Goal: Information Seeking & Learning: Learn about a topic

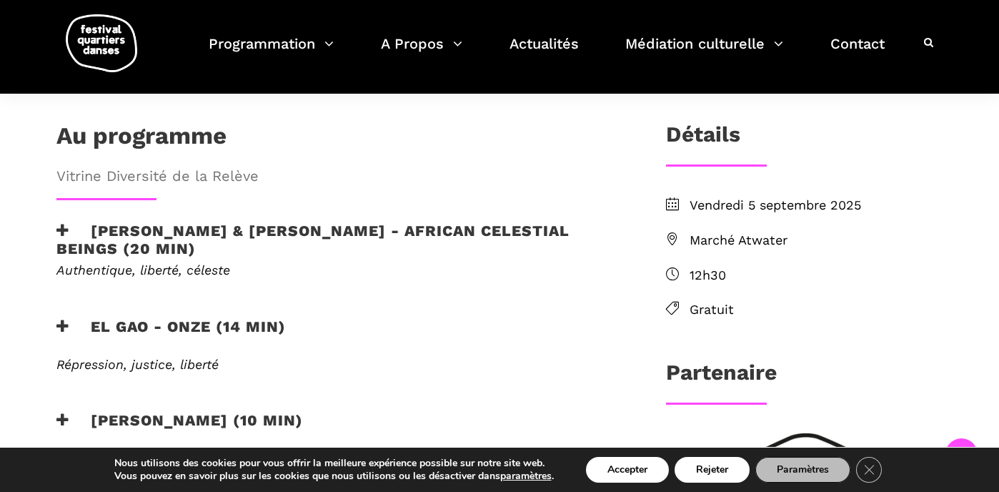
scroll to position [400, 0]
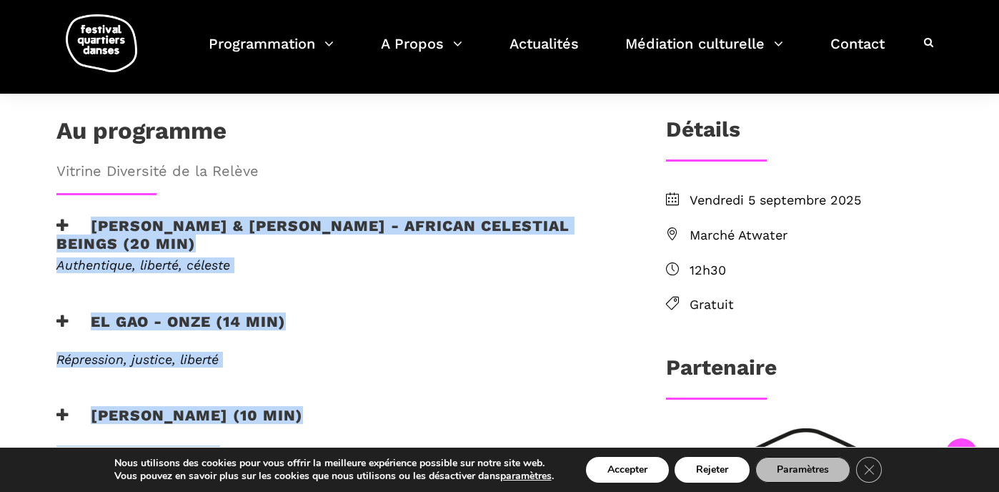
drag, startPoint x: 215, startPoint y: 404, endPoint x: 91, endPoint y: 166, distance: 268.2
click at [91, 167] on div "Au programme Vitrine Diversité de la Relève Athena Lucie Assamba & Leah Danga -…" at bounding box center [338, 308] width 592 height 384
copy div "Athena Lucie Assamba & Leah Danga - African Celestial Beings (20 min) Authentiq…"
click at [561, 312] on div "EL GAO - ONZE (14 min)" at bounding box center [337, 330] width 563 height 36
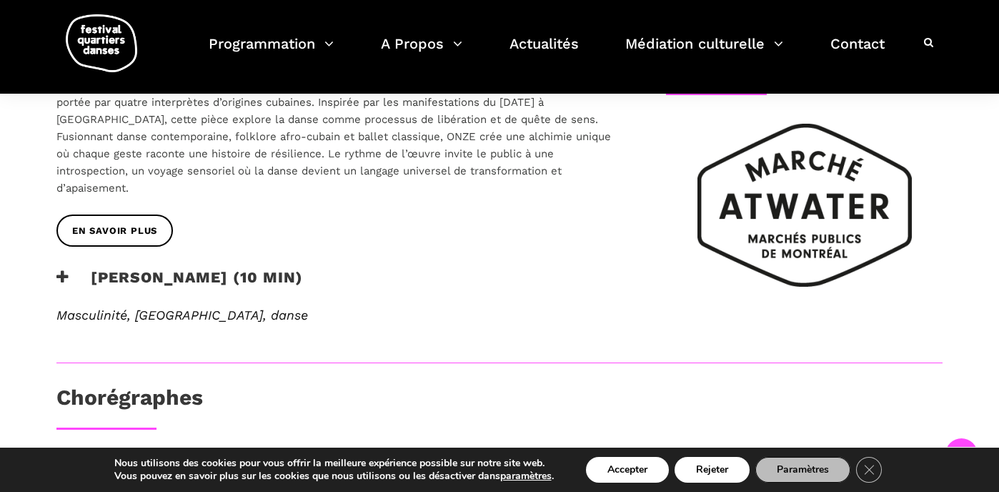
scroll to position [714, 0]
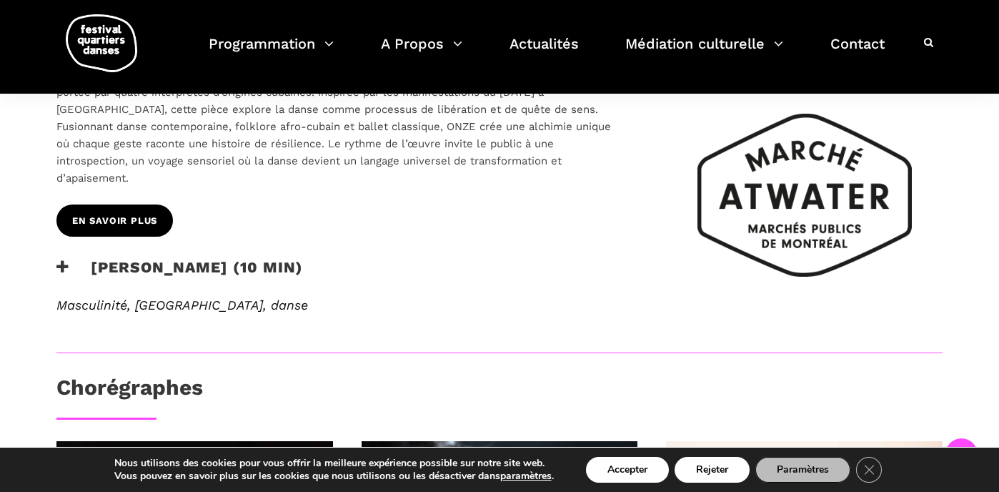
click at [133, 214] on span "EN SAVOIR PLUS" at bounding box center [114, 221] width 85 height 15
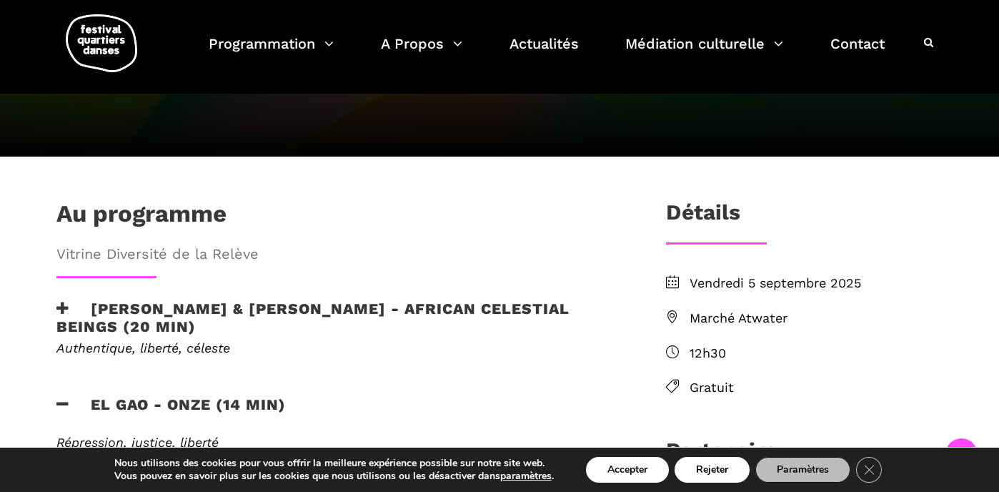
scroll to position [314, 0]
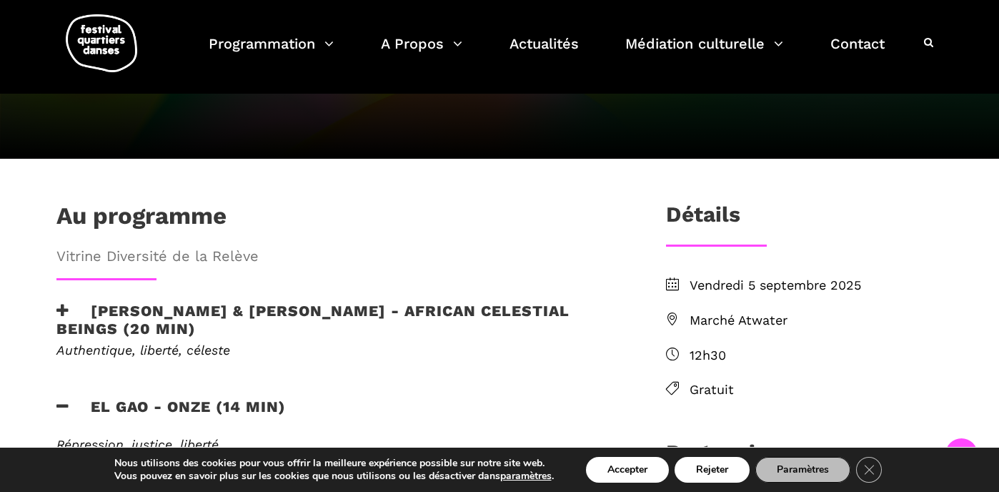
click at [240, 302] on h3 "Athena Lucie Assamba & Leah Danga - African Celestial Beings (20 min)" at bounding box center [337, 320] width 563 height 36
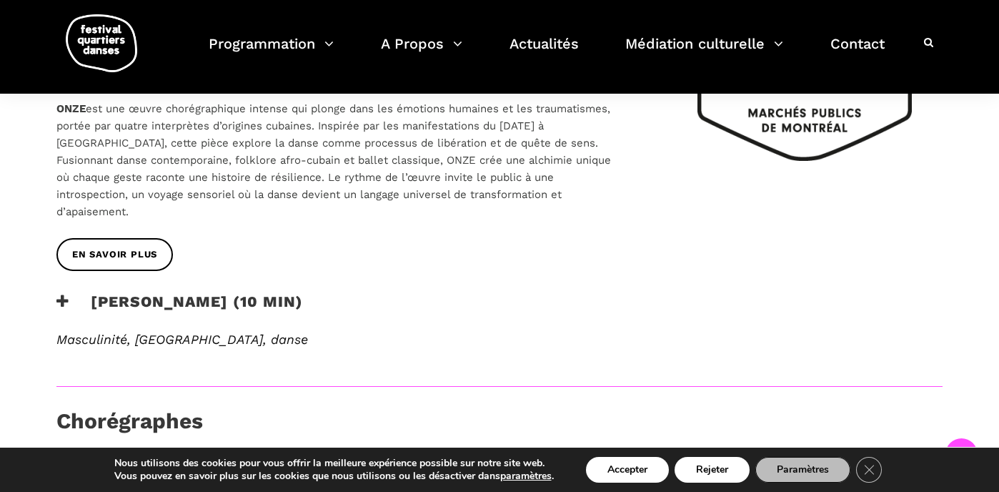
scroll to position [886, 0]
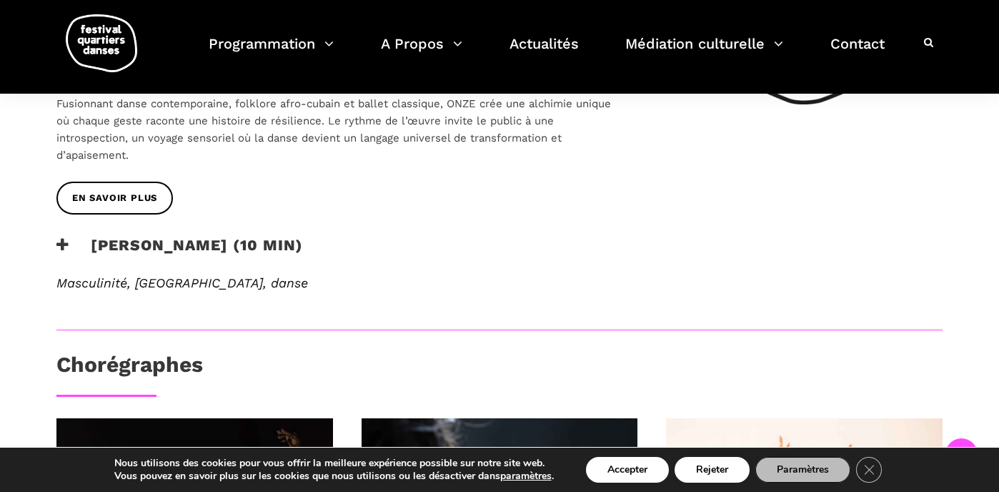
click at [137, 236] on h3 "Rameez Karim - PEHCHAAN (10 min)" at bounding box center [179, 254] width 247 height 36
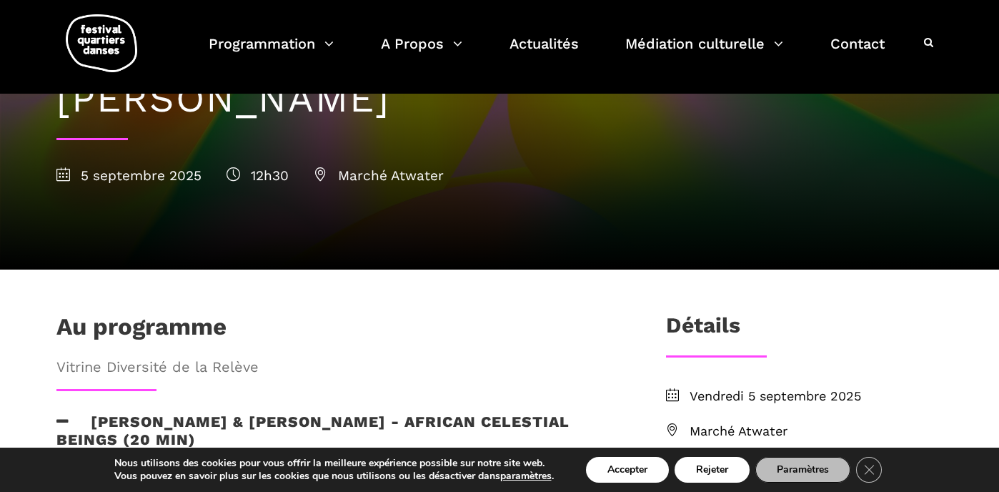
scroll to position [0, 0]
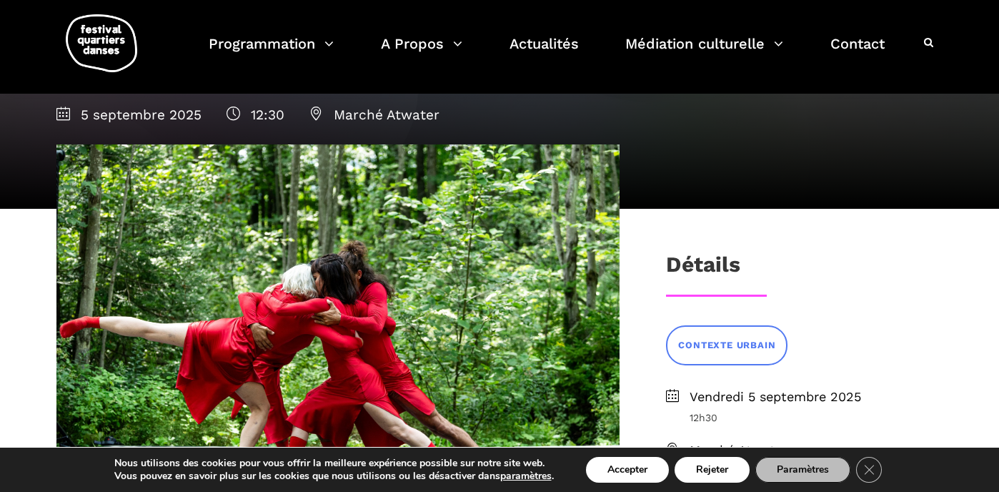
scroll to position [143, 0]
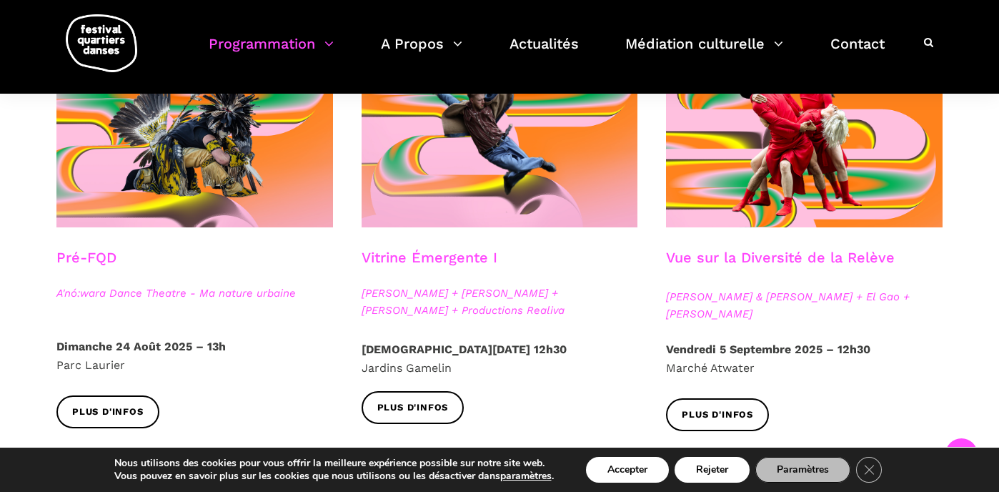
scroll to position [420, 0]
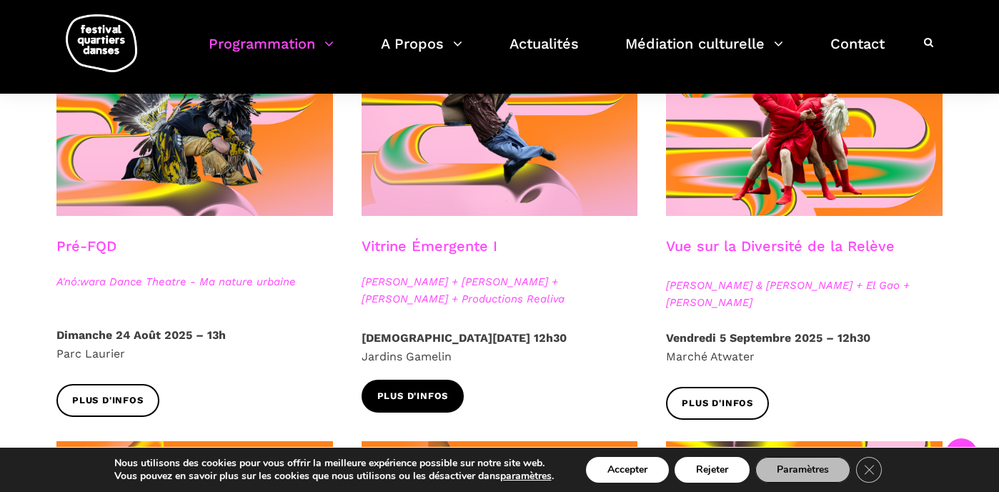
click at [395, 390] on span "Plus d'infos" at bounding box center [412, 396] width 71 height 15
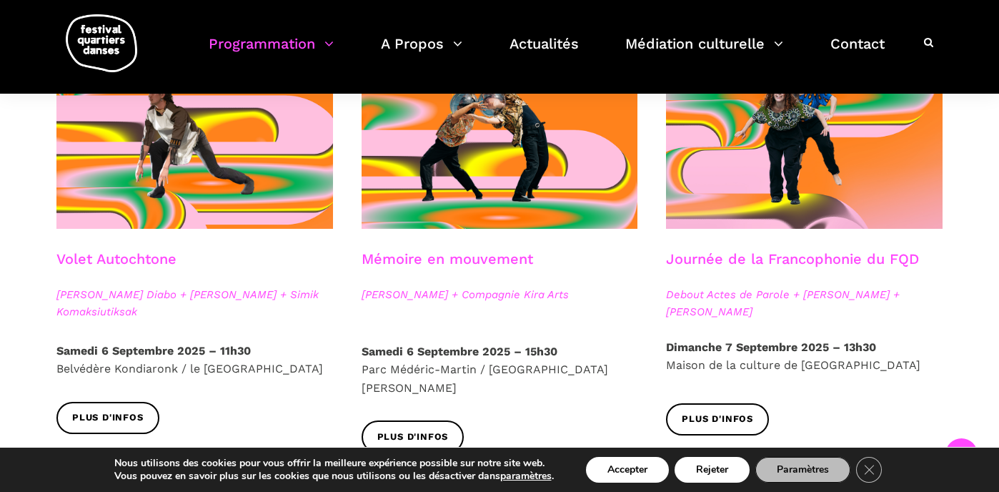
scroll to position [820, 0]
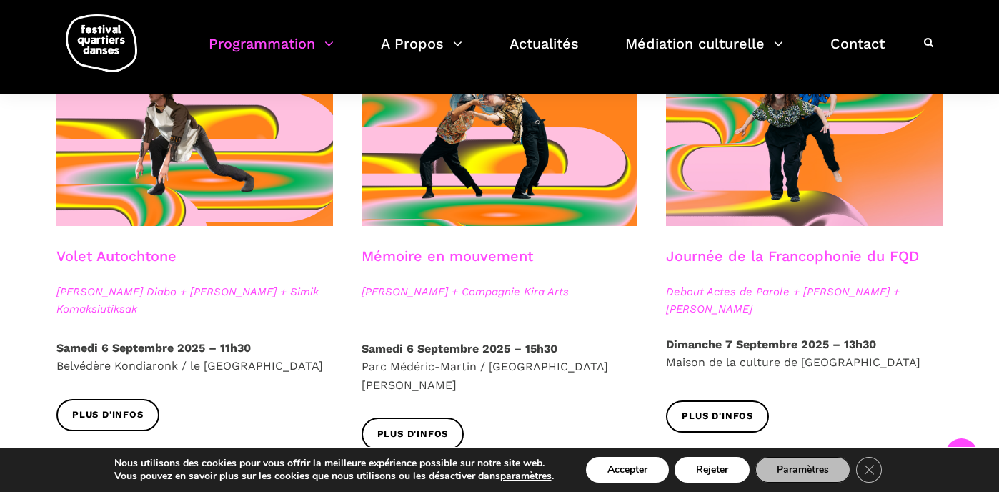
click at [495, 252] on link "Mémoire en mouvement" at bounding box center [448, 255] width 172 height 17
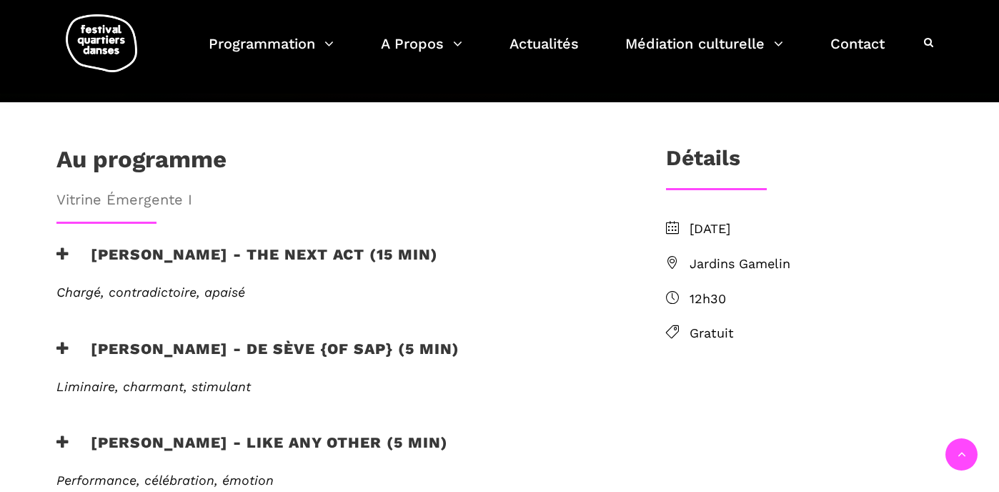
scroll to position [372, 0]
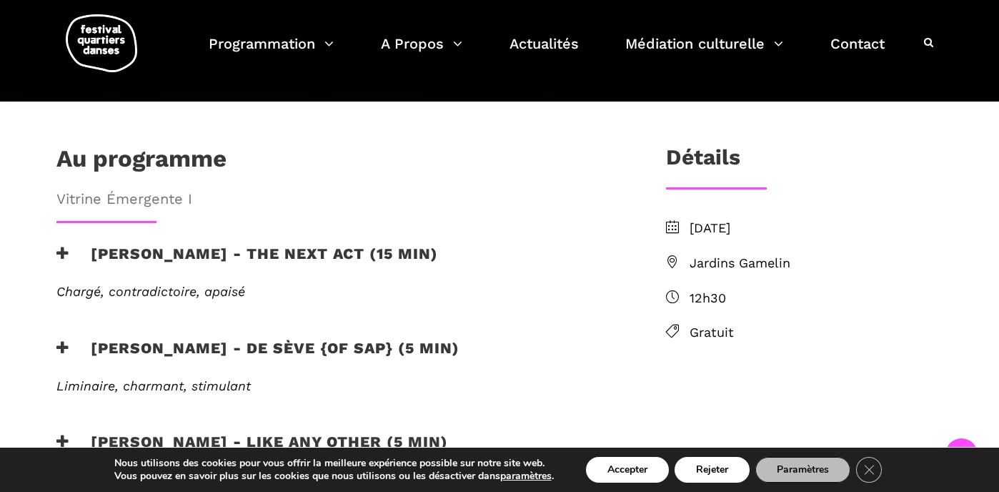
click at [122, 244] on h3 "[PERSON_NAME] - the next act (15 min)" at bounding box center [247, 262] width 382 height 36
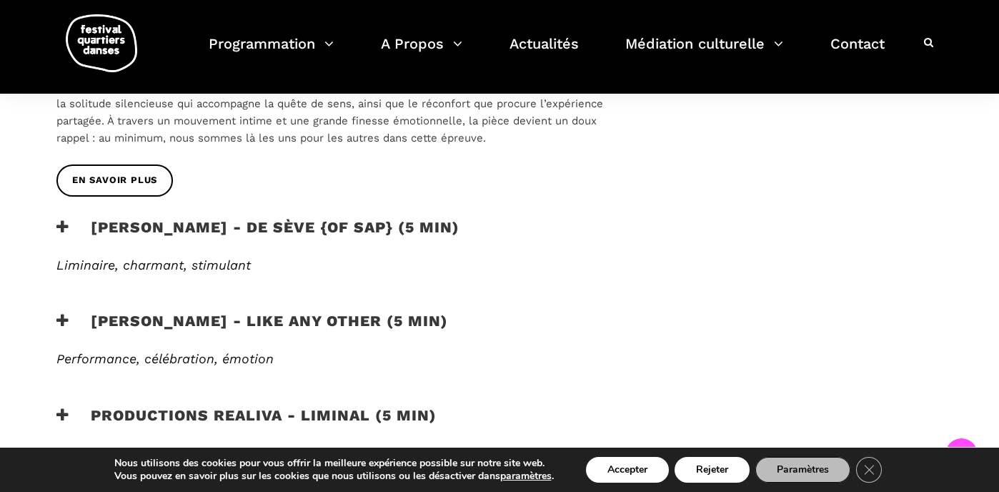
scroll to position [658, 0]
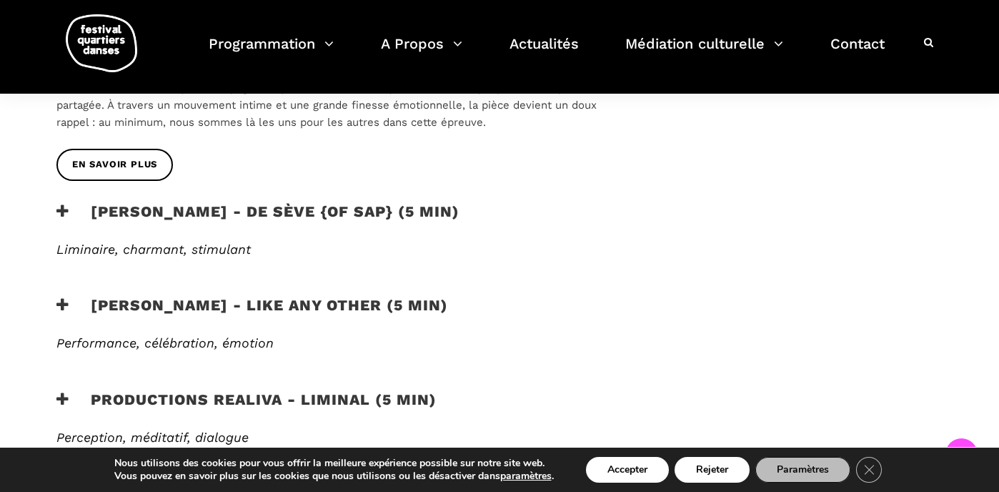
click at [124, 202] on h3 "[PERSON_NAME] - de sève {of sap} (5 min)" at bounding box center [257, 220] width 403 height 36
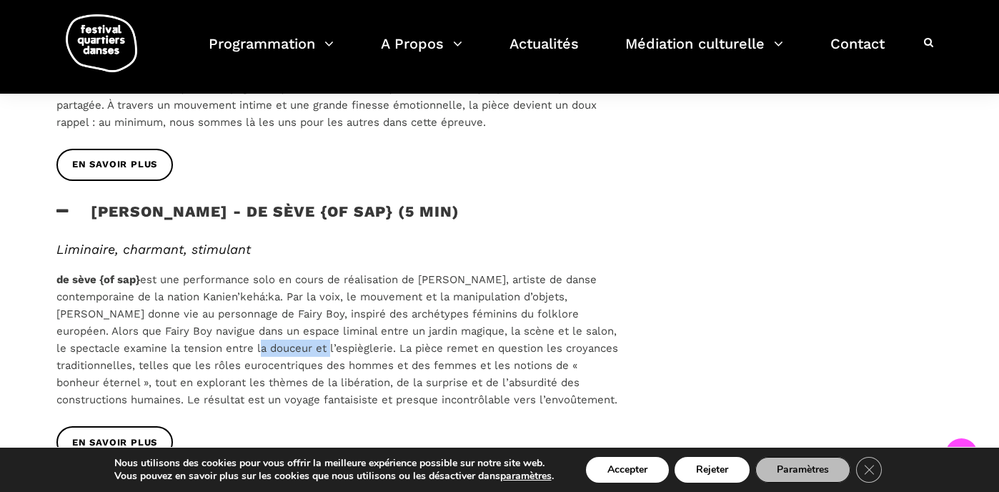
drag, startPoint x: 324, startPoint y: 301, endPoint x: 263, endPoint y: 297, distance: 60.9
click at [263, 297] on span "de sève {of sap} est une performance solo en cours de réalisation de [PERSON_NA…" at bounding box center [337, 339] width 562 height 133
copy span "l’espièglerie"
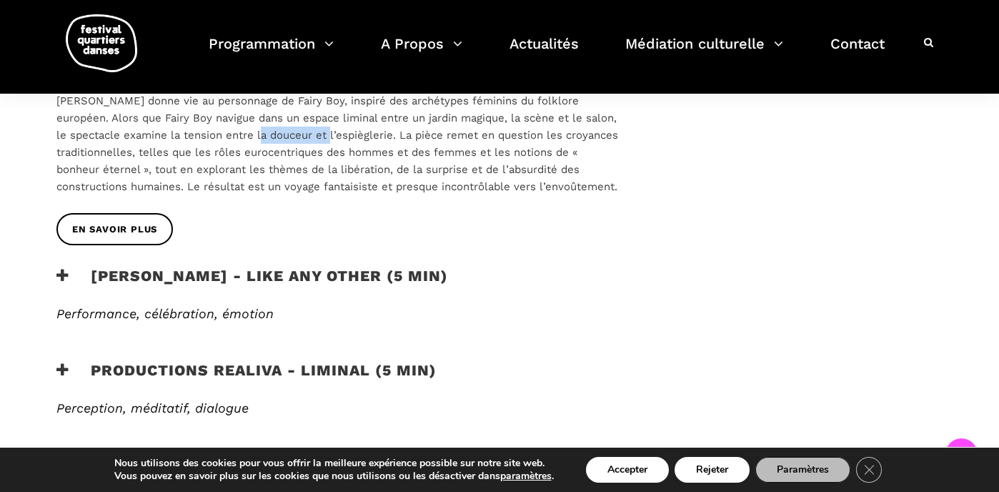
scroll to position [886, 0]
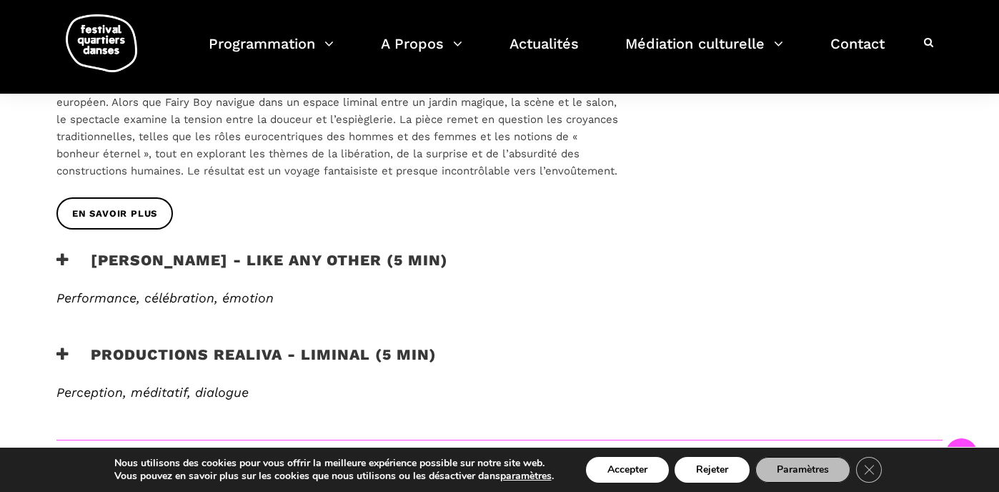
click at [59, 252] on icon at bounding box center [62, 259] width 13 height 15
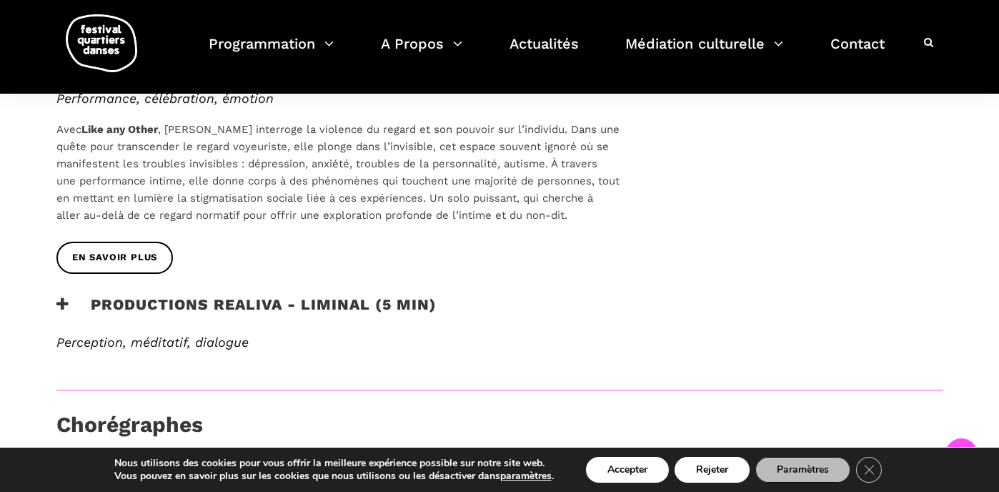
scroll to position [1086, 0]
click at [63, 296] on icon at bounding box center [62, 303] width 13 height 15
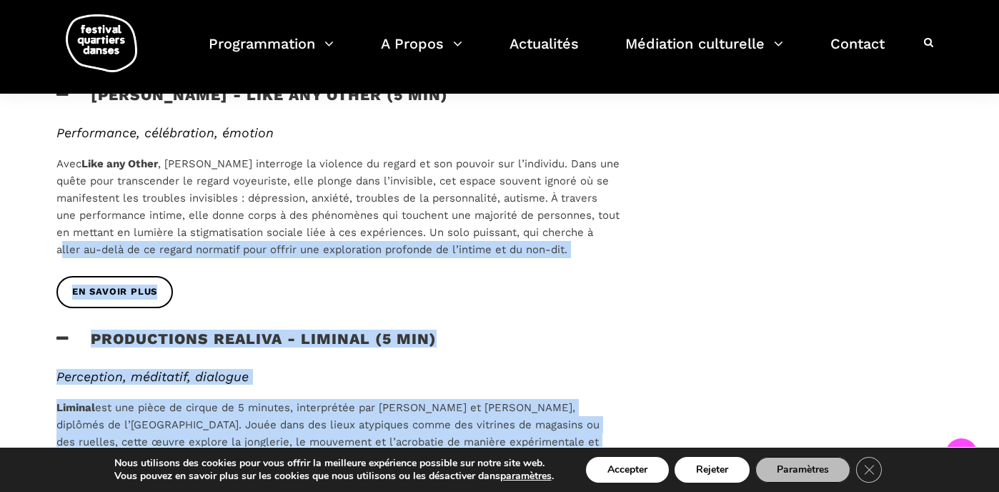
scroll to position [1038, 0]
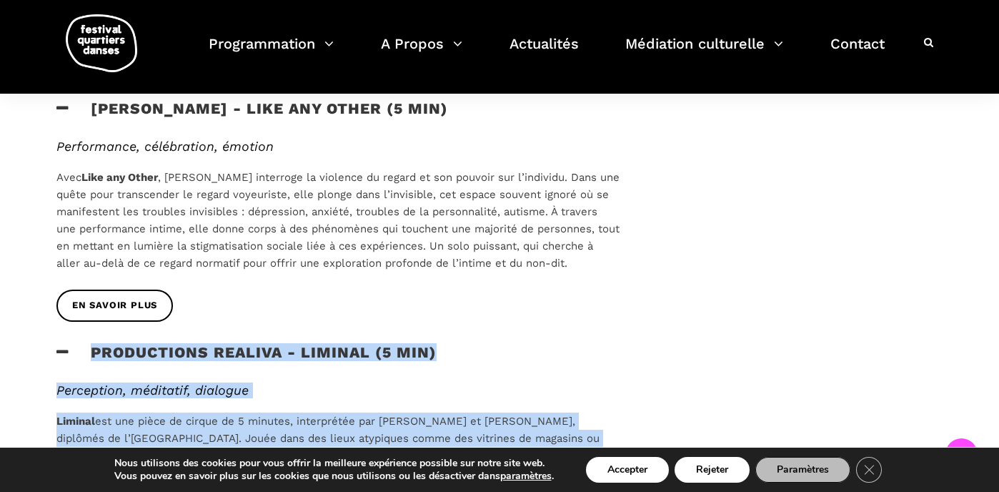
drag, startPoint x: 542, startPoint y: 329, endPoint x: 76, endPoint y: 299, distance: 467.6
click at [76, 299] on div "Au programme Vitrine Émergente I [PERSON_NAME] - the next act (15 min) [PERSON_…" at bounding box center [338, 48] width 592 height 1140
copy div "Productions Realiva - Liminal (5 min) Perception, méditatif, dialogue Liminal e…"
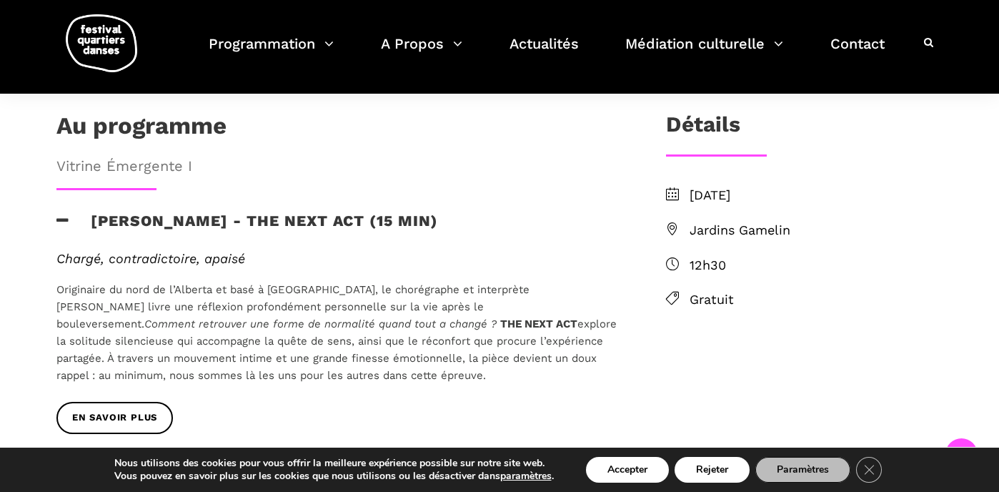
scroll to position [252, 0]
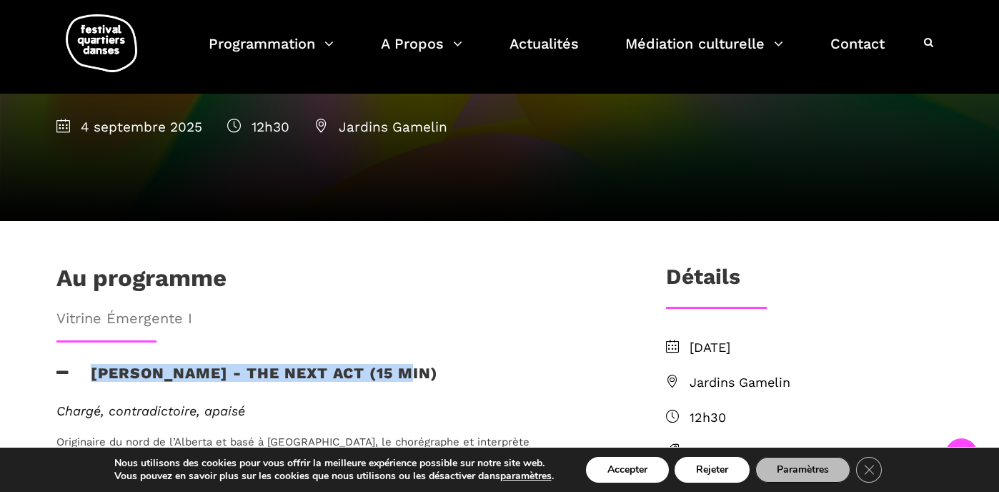
drag, startPoint x: 414, startPoint y: 327, endPoint x: 189, endPoint y: 307, distance: 226.1
copy h3 "[PERSON_NAME] - the next act (15 min)"
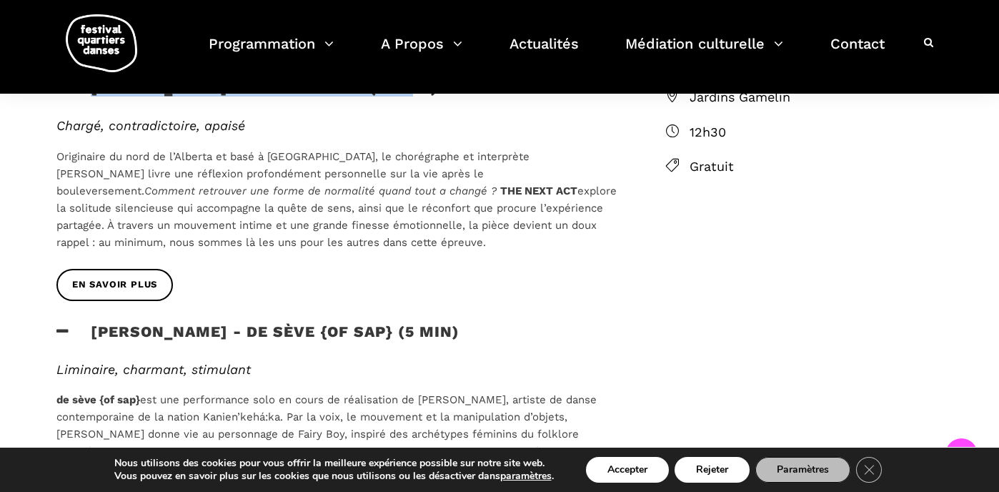
scroll to position [550, 0]
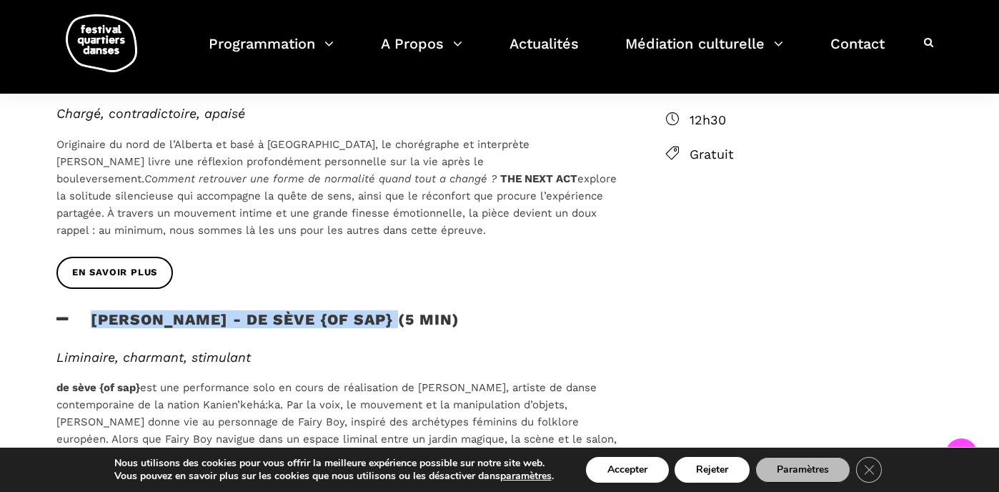
drag, startPoint x: 397, startPoint y: 269, endPoint x: 179, endPoint y: 263, distance: 218.1
click at [179, 310] on div "[PERSON_NAME] - de sève {of sap} (5 min)" at bounding box center [337, 328] width 563 height 36
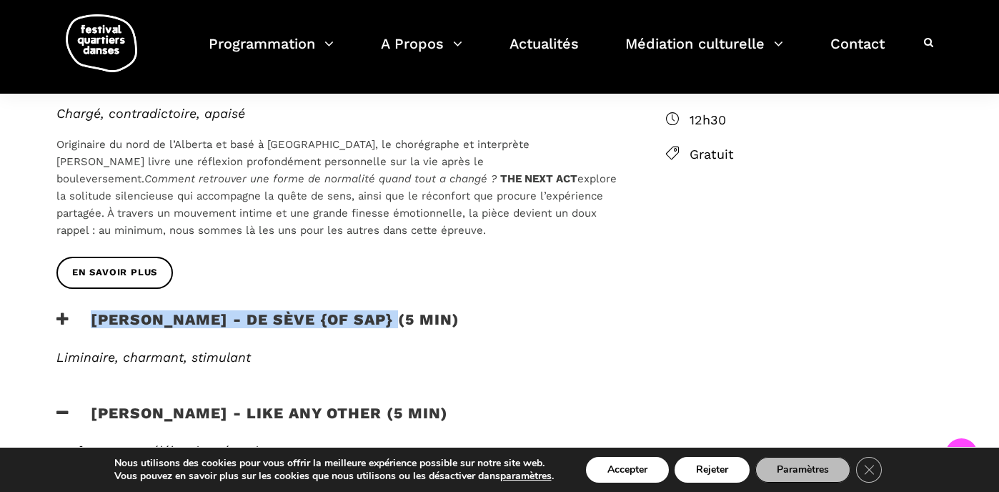
copy h3 "[PERSON_NAME] - de sève {of sap} (5 min)"
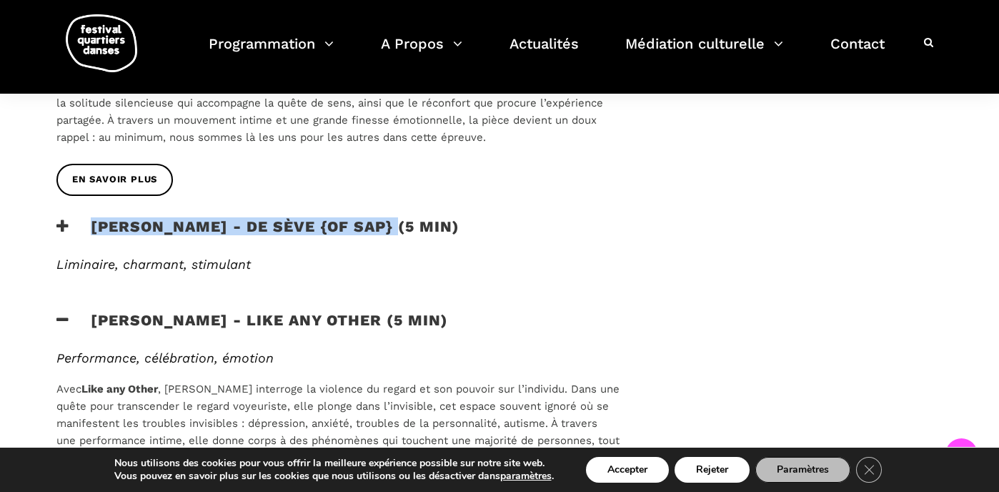
scroll to position [664, 0]
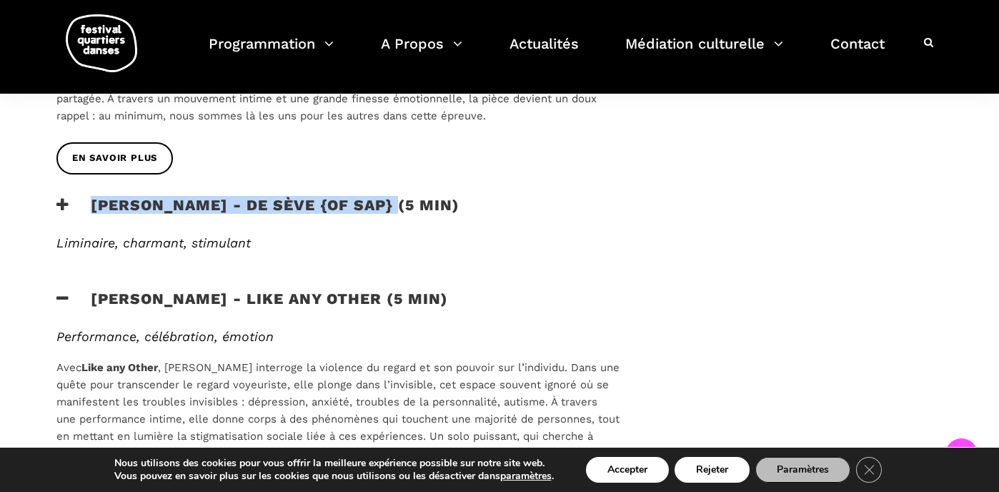
drag, startPoint x: 481, startPoint y: 252, endPoint x: 93, endPoint y: 253, distance: 388.1
click at [93, 289] on div "[PERSON_NAME] - Like any other (5 min)" at bounding box center [337, 307] width 563 height 36
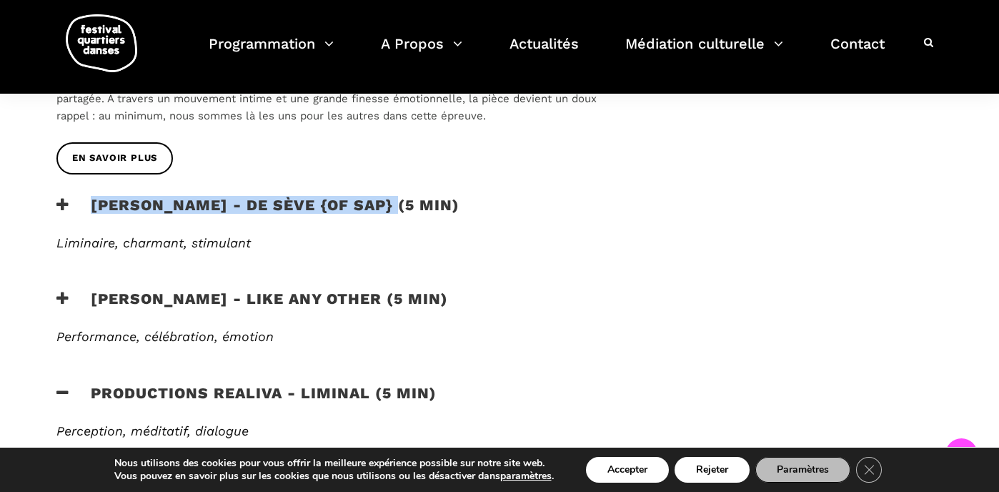
copy h3 "[PERSON_NAME] - Like any other (5 min)"
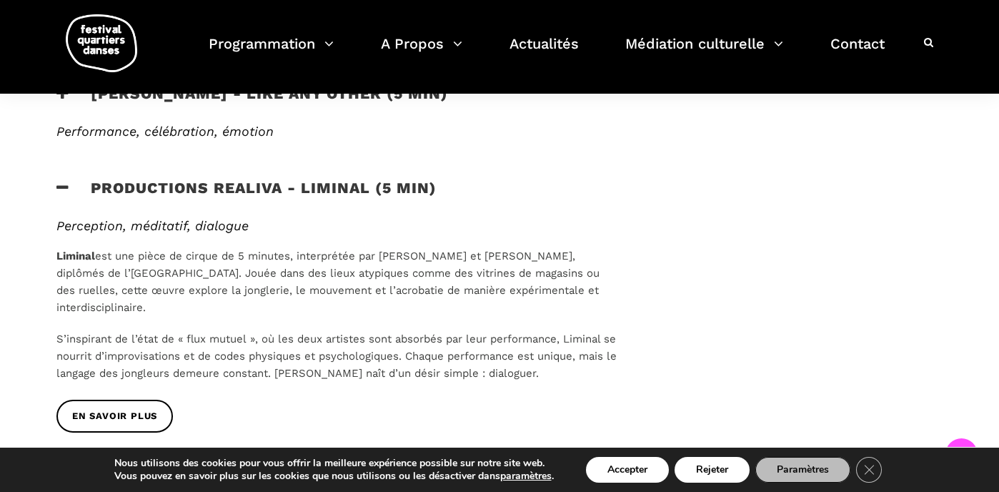
scroll to position [873, 0]
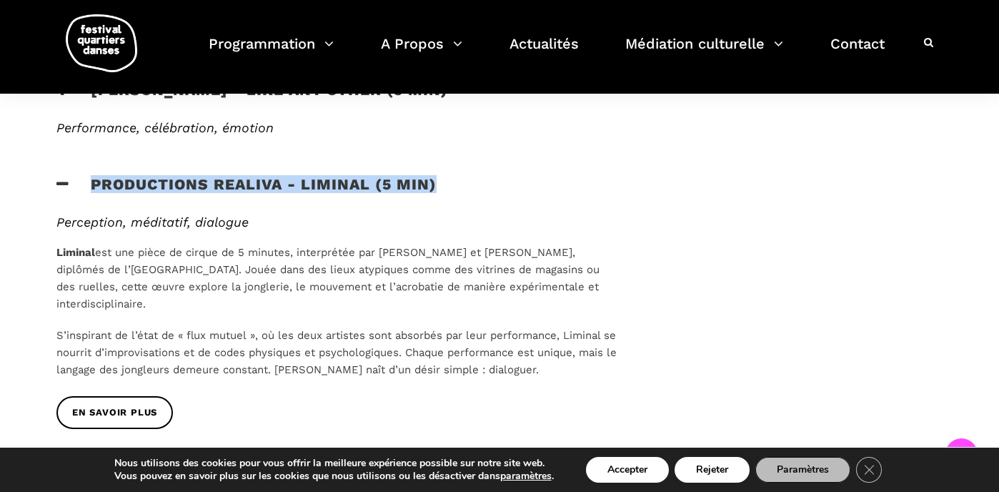
drag, startPoint x: 439, startPoint y: 138, endPoint x: 90, endPoint y: 141, distance: 348.8
click at [90, 175] on div "Productions Realiva - Liminal (5 min)" at bounding box center [337, 193] width 563 height 36
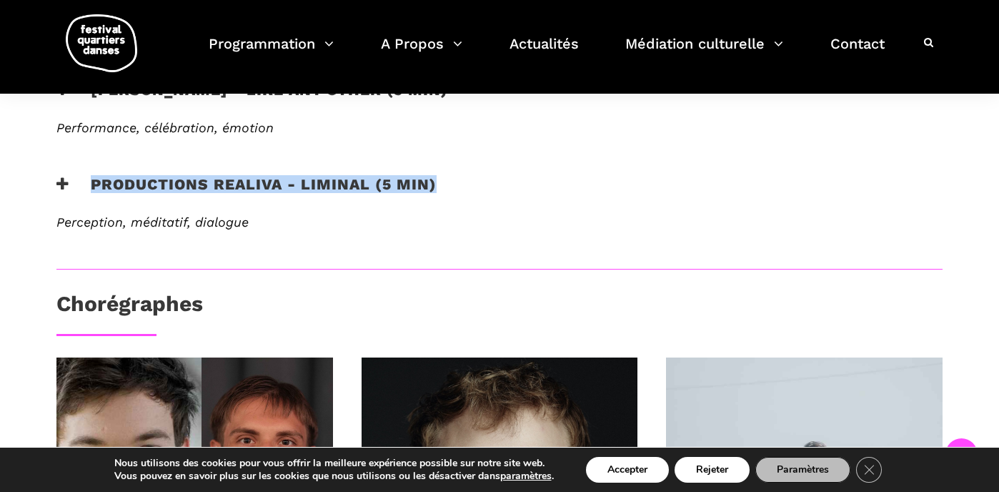
copy h3 "Productions Realiva - Liminal (5 min)"
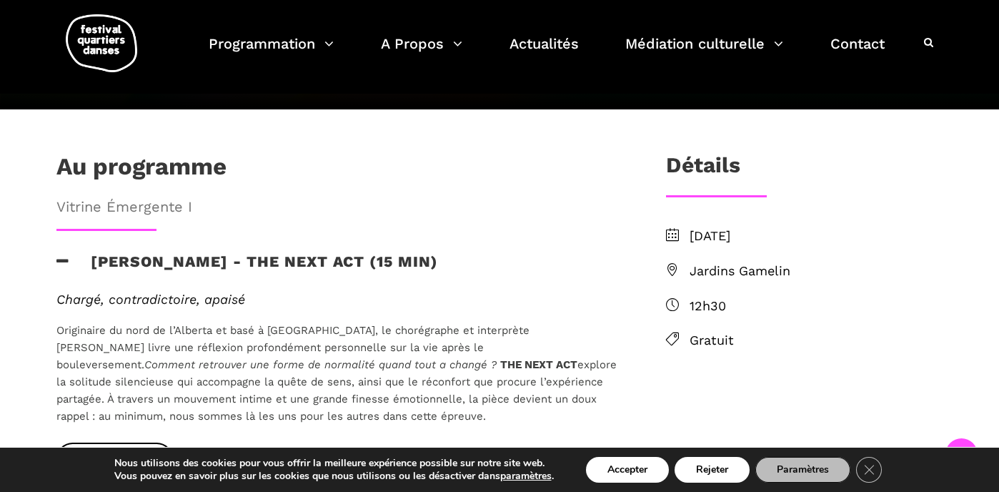
scroll to position [367, 0]
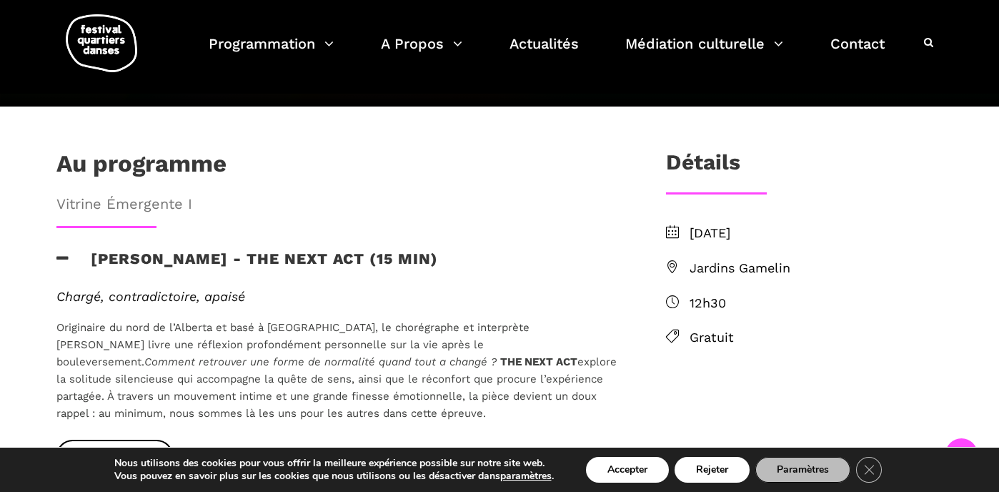
drag, startPoint x: 233, startPoint y: 364, endPoint x: 51, endPoint y: 277, distance: 201.4
click at [51, 289] on div "Chargé, contradictoire, apaisé Originaire du nord de l’Alberta et basé à [GEOGR…" at bounding box center [338, 364] width 592 height 151
copy p "Originaire du nord de l’Alberta et basé à [GEOGRAPHIC_DATA], le chorégraphe et …"
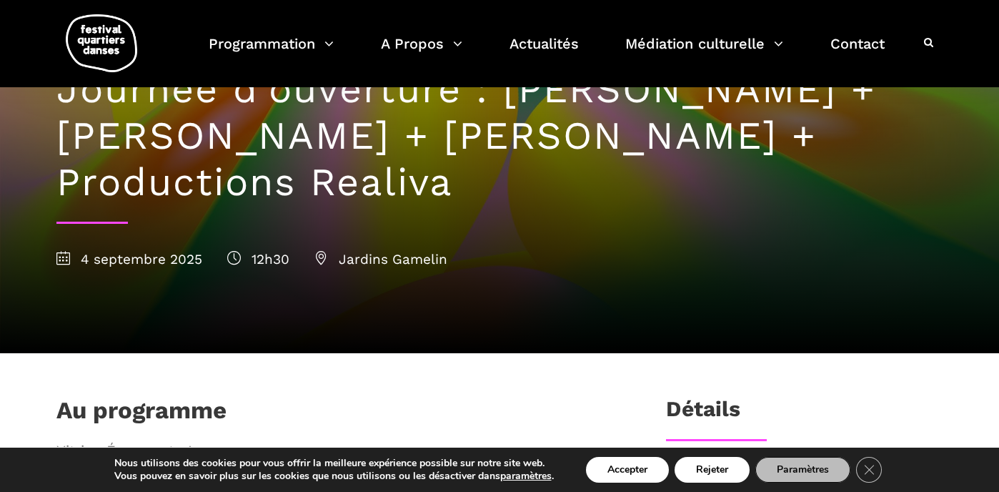
scroll to position [35, 0]
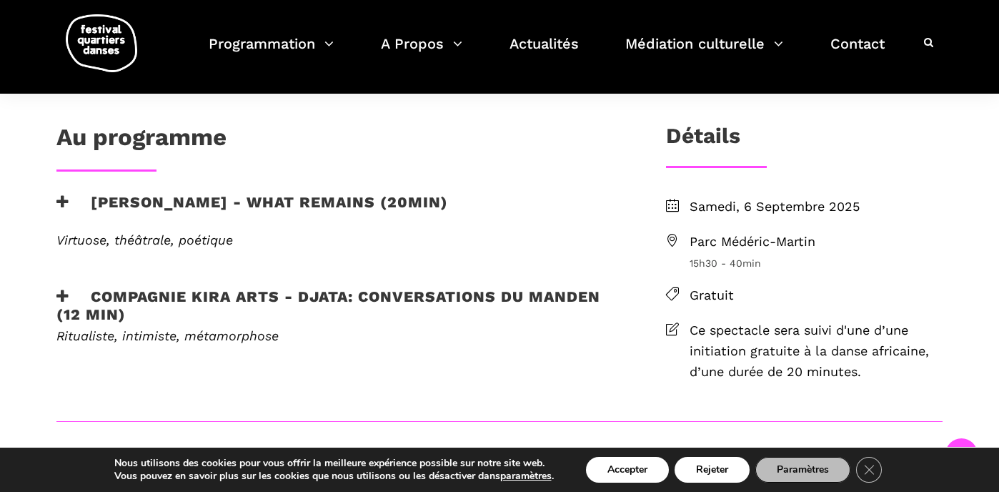
scroll to position [372, 0]
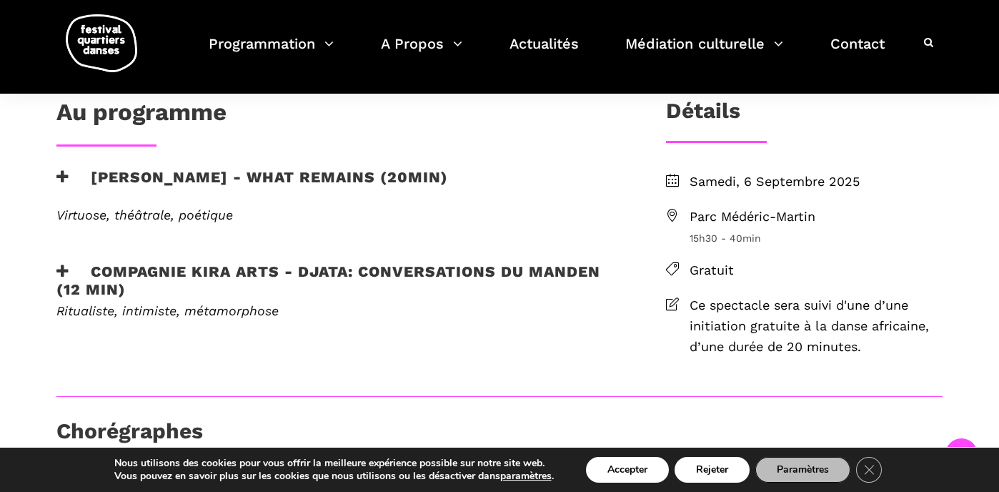
click at [337, 168] on h3 "[PERSON_NAME] - What remains (20min)" at bounding box center [252, 186] width 392 height 36
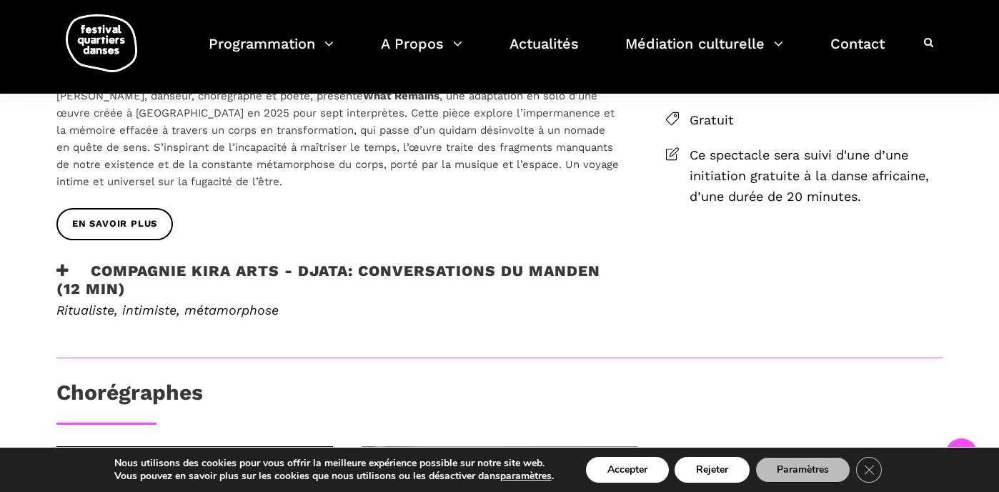
scroll to position [543, 0]
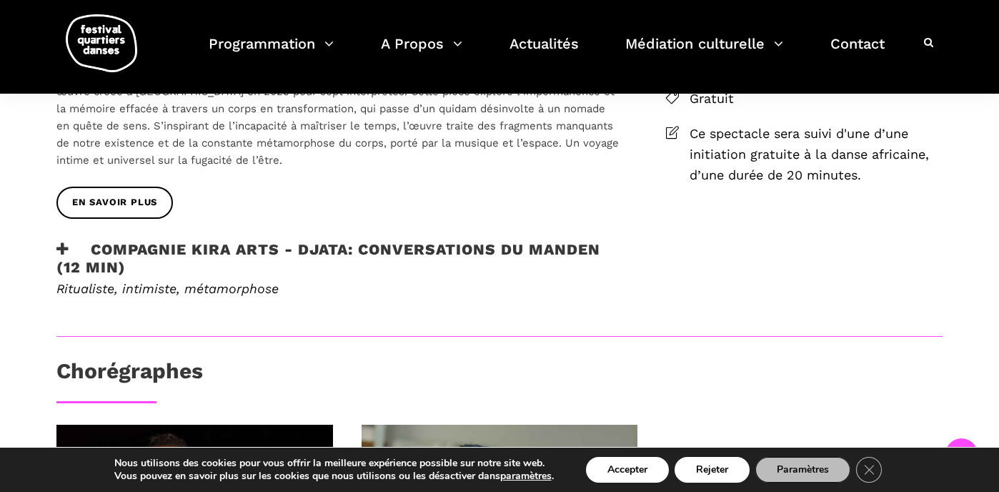
click at [59, 243] on icon at bounding box center [62, 249] width 13 height 15
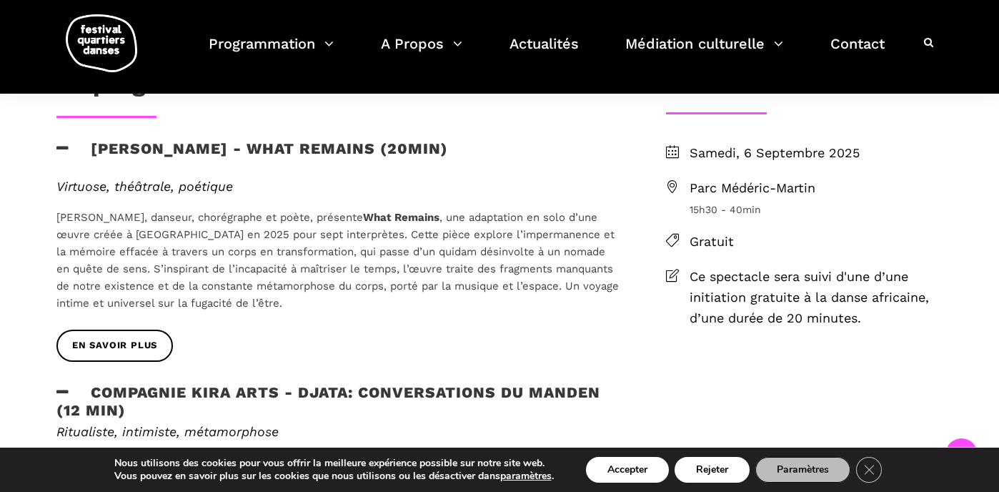
scroll to position [429, 0]
